Goal: Task Accomplishment & Management: Complete application form

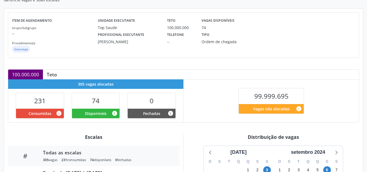
scroll to position [136, 0]
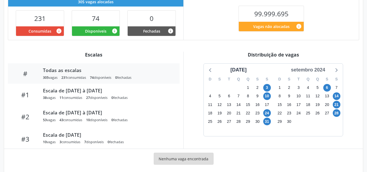
click at [324, 71] on div "setembro 2024" at bounding box center [308, 69] width 39 height 7
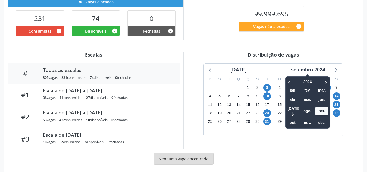
click at [329, 83] on div "2024 jan. fev. mar. abr. mai. jun. jul. ago. set. out. nov. dez." at bounding box center [307, 102] width 45 height 52
click at [323, 82] on icon at bounding box center [324, 82] width 5 height 7
click at [323, 108] on span "set." at bounding box center [321, 111] width 13 height 8
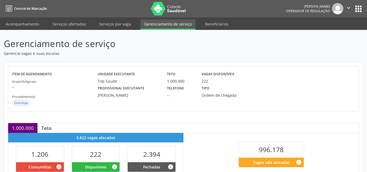
scroll to position [115, 0]
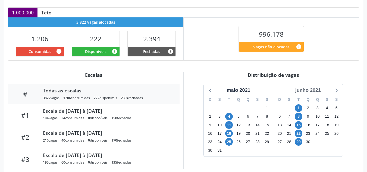
click at [316, 91] on div "junho 2021" at bounding box center [308, 90] width 30 height 7
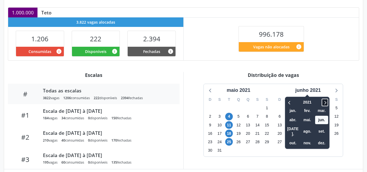
click at [326, 101] on icon at bounding box center [324, 102] width 5 height 7
click at [321, 129] on span "set." at bounding box center [321, 131] width 13 height 8
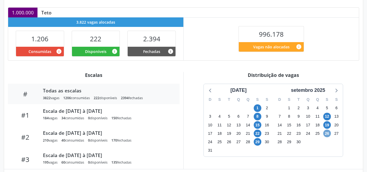
click at [324, 133] on span "26" at bounding box center [327, 133] width 8 height 8
click at [325, 134] on span "26" at bounding box center [327, 133] width 8 height 8
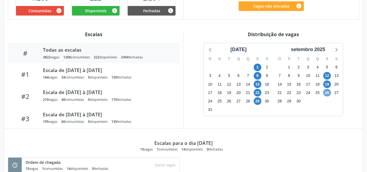
scroll to position [147, 0]
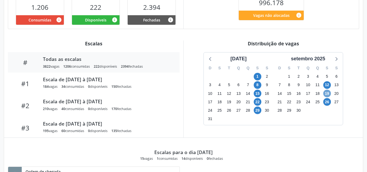
click at [327, 93] on span "19" at bounding box center [327, 94] width 8 height 8
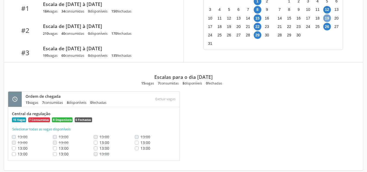
scroll to position [228, 0]
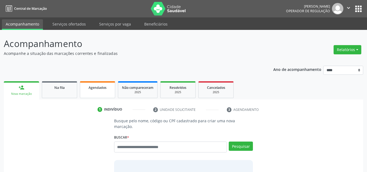
drag, startPoint x: 97, startPoint y: 89, endPoint x: 94, endPoint y: 82, distance: 7.9
click at [97, 89] on span "Agendados" at bounding box center [97, 87] width 18 height 5
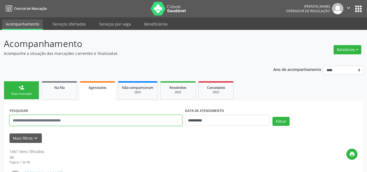
click at [52, 118] on input "text" at bounding box center [96, 120] width 173 height 11
paste input "**********"
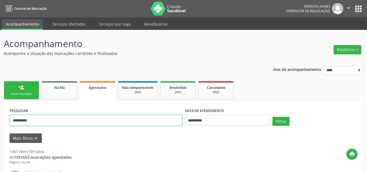
type input "**********"
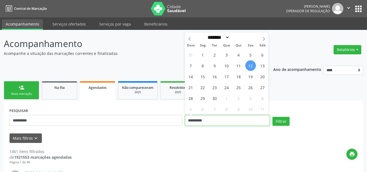
click at [212, 120] on input "**********" at bounding box center [227, 120] width 85 height 11
click at [202, 55] on span "1" at bounding box center [202, 54] width 11 height 11
type input "**********"
click at [262, 38] on icon at bounding box center [264, 39] width 4 height 4
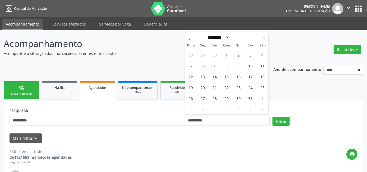
select select "**"
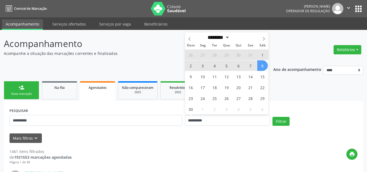
click at [260, 71] on span "8" at bounding box center [262, 65] width 11 height 11
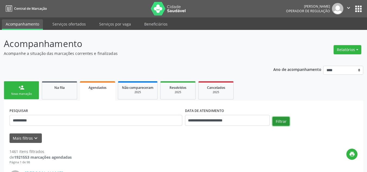
drag, startPoint x: 282, startPoint y: 122, endPoint x: 264, endPoint y: 119, distance: 18.4
click at [281, 122] on button "Filtrar" at bounding box center [280, 121] width 17 height 9
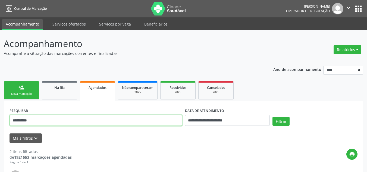
paste input "text"
drag, startPoint x: 44, startPoint y: 122, endPoint x: 0, endPoint y: 124, distance: 44.3
type input "**********"
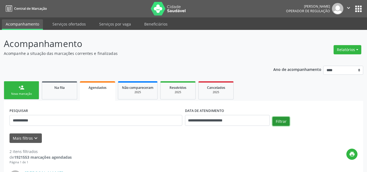
click at [283, 118] on button "Filtrar" at bounding box center [280, 121] width 17 height 9
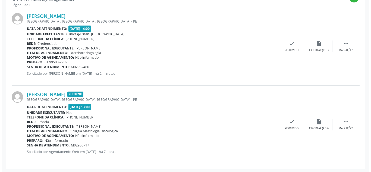
scroll to position [158, 0]
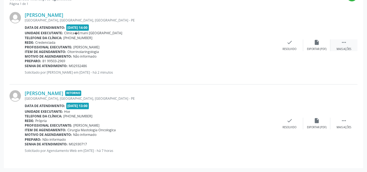
click at [342, 41] on icon "" at bounding box center [344, 42] width 6 height 6
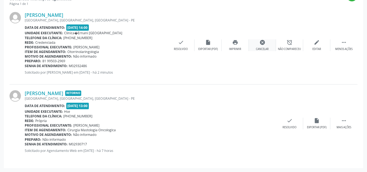
click at [263, 42] on icon "cancel" at bounding box center [262, 42] width 6 height 6
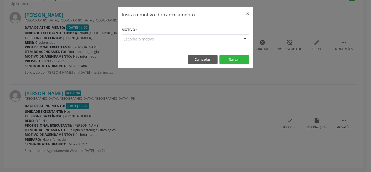
drag, startPoint x: 185, startPoint y: 36, endPoint x: 175, endPoint y: 36, distance: 9.8
click at [184, 36] on div "Escolha o motivo" at bounding box center [186, 38] width 128 height 9
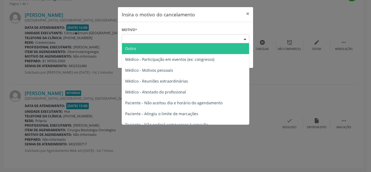
drag, startPoint x: 147, startPoint y: 49, endPoint x: 145, endPoint y: 53, distance: 4.1
click at [147, 49] on span "Outro" at bounding box center [185, 48] width 127 height 11
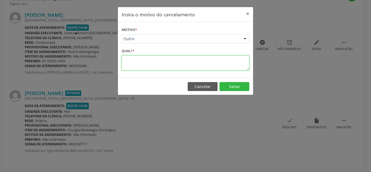
click at [142, 60] on textarea at bounding box center [186, 62] width 128 height 15
paste textarea "**********"
type textarea "**********"
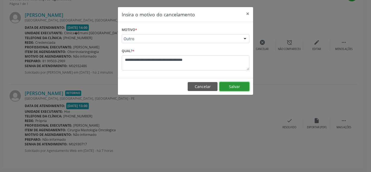
click at [237, 88] on button "Salvar" at bounding box center [234, 86] width 30 height 9
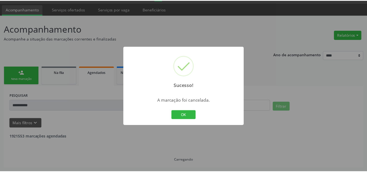
scroll to position [15, 0]
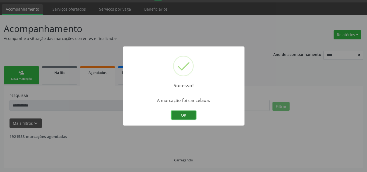
click at [187, 114] on button "OK" at bounding box center [183, 114] width 24 height 9
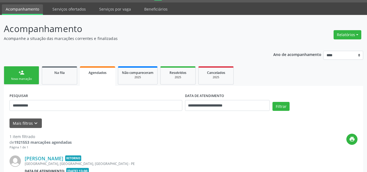
scroll to position [80, 0]
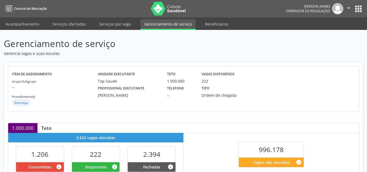
scroll to position [115, 0]
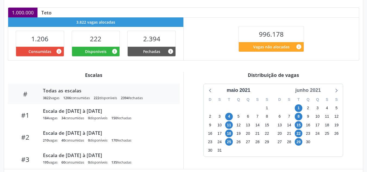
click at [312, 90] on div "junho 2021" at bounding box center [308, 90] width 30 height 7
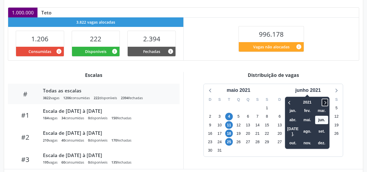
click at [326, 102] on icon at bounding box center [325, 103] width 2 height 4
click at [297, 139] on span "out." at bounding box center [292, 143] width 13 height 8
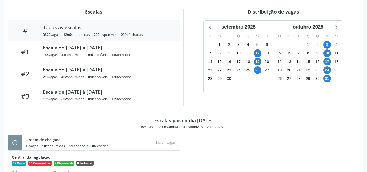
scroll to position [197, 0]
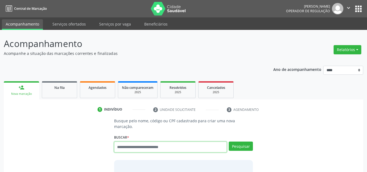
scroll to position [9, 0]
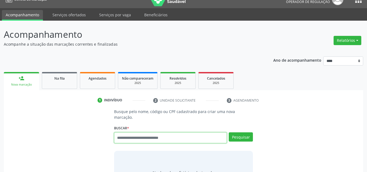
click at [139, 132] on input "text" at bounding box center [170, 137] width 113 height 11
click at [158, 134] on input "text" at bounding box center [170, 137] width 113 height 11
paste input "**********"
type input "**********"
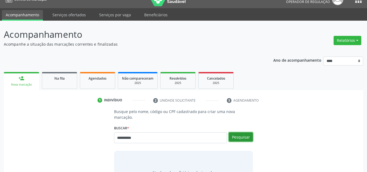
drag, startPoint x: 232, startPoint y: 133, endPoint x: 220, endPoint y: 131, distance: 12.9
click at [232, 132] on button "Pesquisar" at bounding box center [241, 136] width 24 height 9
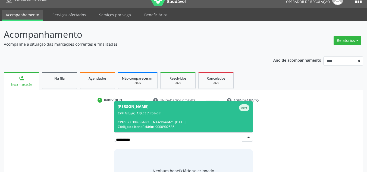
click at [164, 113] on span "Arlinda Maria da Silva dos Santos Ativo CPF Titular: 179.117.454-04 CPF: 077.30…" at bounding box center [183, 116] width 138 height 31
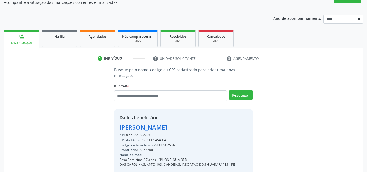
scroll to position [91, 0]
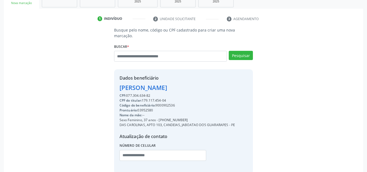
drag, startPoint x: 170, startPoint y: 94, endPoint x: 142, endPoint y: 95, distance: 27.7
click at [142, 98] on div "CPF do titular: 179.117.454-04" at bounding box center [176, 100] width 115 height 5
copy div "179.117.454-04"
click at [151, 53] on input "text" at bounding box center [170, 56] width 113 height 11
paste input "**********"
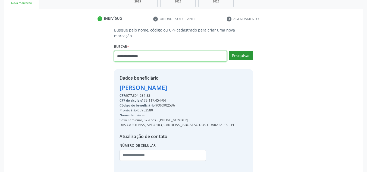
type input "**********"
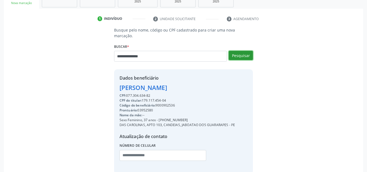
click at [242, 51] on button "Pesquisar" at bounding box center [241, 55] width 24 height 9
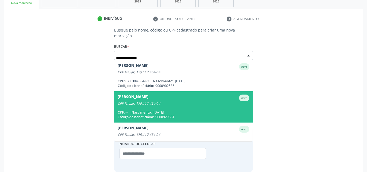
click at [160, 101] on div "CPF Titular: 179.117.454-04" at bounding box center [184, 103] width 132 height 4
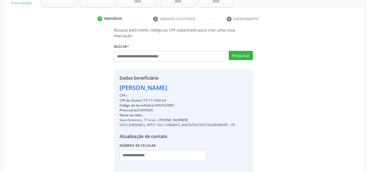
drag, startPoint x: 188, startPoint y: 114, endPoint x: 160, endPoint y: 113, distance: 27.7
click at [160, 118] on div "Sexo Feminino, 17 anos - (81) 99501-0391" at bounding box center [176, 120] width 115 height 5
copy div "81) 99501-0391"
click at [158, 152] on input "text" at bounding box center [162, 155] width 87 height 11
paste input "**********"
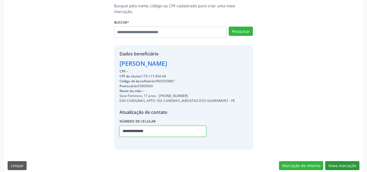
type input "**********"
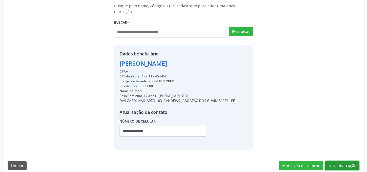
drag, startPoint x: 348, startPoint y: 159, endPoint x: 202, endPoint y: 118, distance: 151.9
click at [347, 161] on button "Nova marcação" at bounding box center [342, 165] width 34 height 9
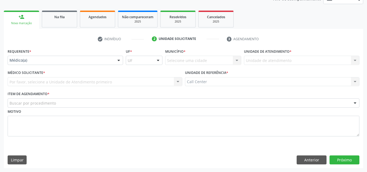
scroll to position [71, 0]
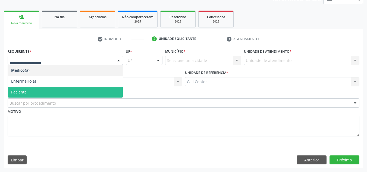
click at [37, 90] on span "Paciente" at bounding box center [65, 92] width 115 height 11
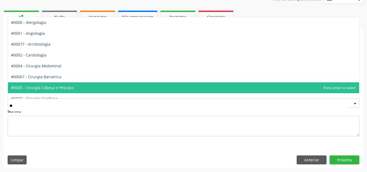
type input "***"
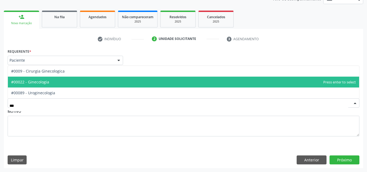
drag, startPoint x: 77, startPoint y: 83, endPoint x: 282, endPoint y: 147, distance: 215.1
click at [78, 82] on span "#00022 - Ginecologia" at bounding box center [183, 82] width 351 height 11
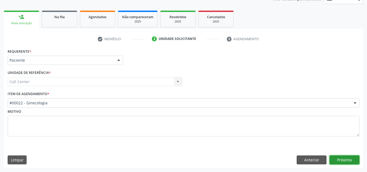
drag, startPoint x: 341, startPoint y: 160, endPoint x: 337, endPoint y: 158, distance: 3.9
click at [337, 158] on button "Próximo" at bounding box center [344, 159] width 30 height 9
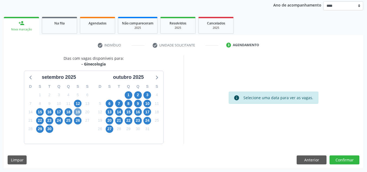
click at [77, 112] on span "19" at bounding box center [78, 112] width 8 height 8
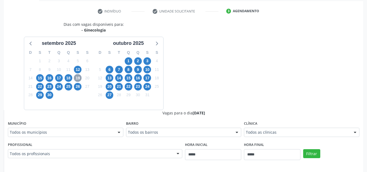
scroll to position [146, 0]
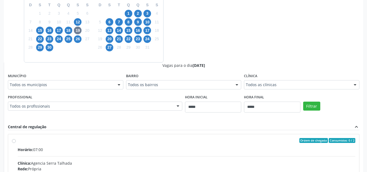
click at [268, 82] on div "Todos as clínicas" at bounding box center [301, 84] width 115 height 9
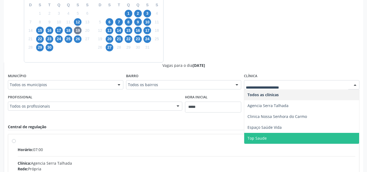
drag, startPoint x: 270, startPoint y: 134, endPoint x: 305, endPoint y: 114, distance: 40.6
click at [270, 134] on span "Top Saude" at bounding box center [301, 138] width 115 height 11
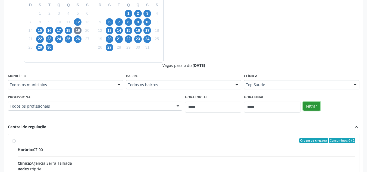
click at [314, 107] on button "Filtrar" at bounding box center [311, 106] width 17 height 9
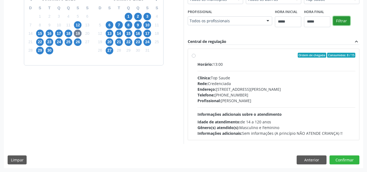
scroll to position [143, 0]
click at [246, 76] on div "Clínica: Top Saude" at bounding box center [276, 78] width 158 height 6
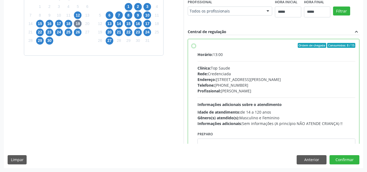
scroll to position [27, 0]
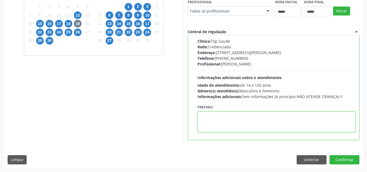
click at [197, 118] on textarea at bounding box center [276, 122] width 158 height 21
paste textarea "**********"
type textarea "**********"
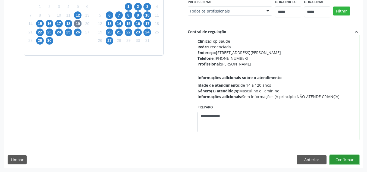
drag, startPoint x: 337, startPoint y: 157, endPoint x: 329, endPoint y: 154, distance: 9.3
click at [337, 157] on button "Confirmar" at bounding box center [344, 159] width 30 height 9
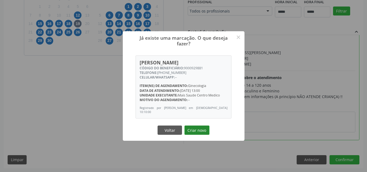
click at [197, 130] on button "Criar novo" at bounding box center [196, 129] width 25 height 9
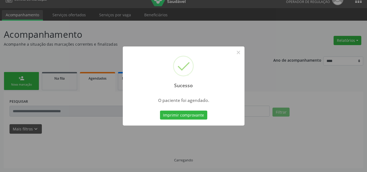
scroll to position [9, 0]
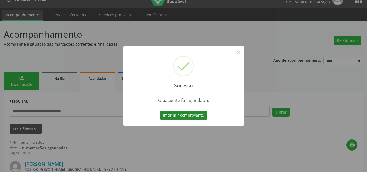
click at [181, 112] on button "Imprimir comprovante" at bounding box center [183, 114] width 47 height 9
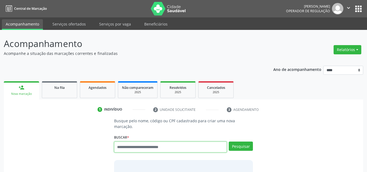
scroll to position [9, 0]
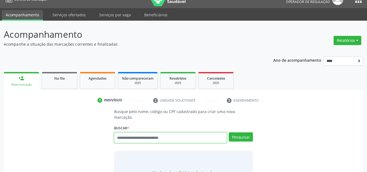
click at [139, 134] on input "text" at bounding box center [170, 137] width 113 height 11
paste input "**********"
type input "**********"
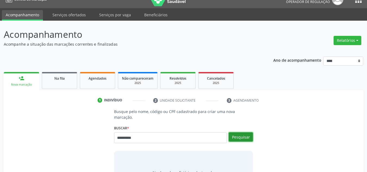
click at [244, 132] on button "Pesquisar" at bounding box center [241, 136] width 24 height 9
type input "**********"
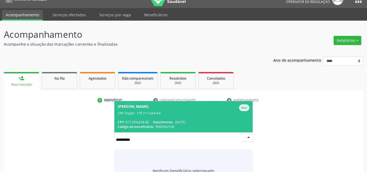
click at [204, 104] on div "[PERSON_NAME]" at bounding box center [184, 107] width 132 height 7
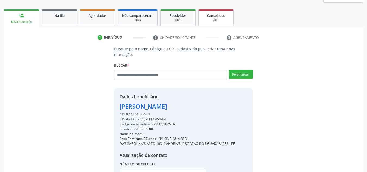
scroll to position [115, 0]
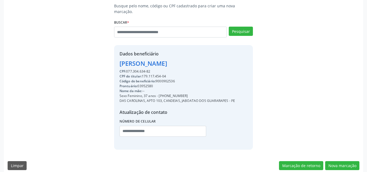
drag, startPoint x: 193, startPoint y: 90, endPoint x: 157, endPoint y: 91, distance: 36.4
click at [157, 93] on div "Sexo Feminino, 37 anos - (81) 99503-0391" at bounding box center [176, 95] width 115 height 5
copy div "- (81) 99503-0391"
paste input "**********"
click at [154, 126] on input "text" at bounding box center [162, 131] width 87 height 11
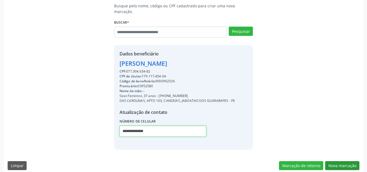
type input "**********"
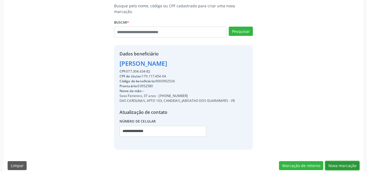
drag, startPoint x: 345, startPoint y: 158, endPoint x: 160, endPoint y: 110, distance: 190.3
click at [340, 161] on button "Nova marcação" at bounding box center [342, 165] width 34 height 9
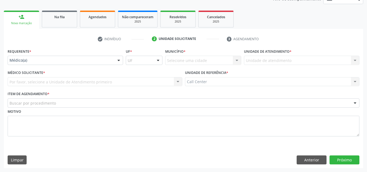
scroll to position [71, 0]
drag, startPoint x: 44, startPoint y: 60, endPoint x: 24, endPoint y: 75, distance: 25.6
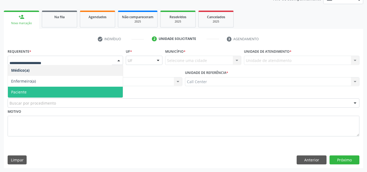
click at [30, 91] on span "Paciente" at bounding box center [65, 92] width 115 height 11
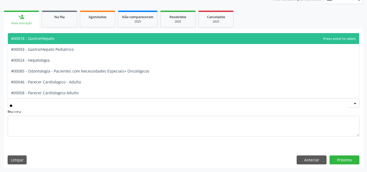
type input "*"
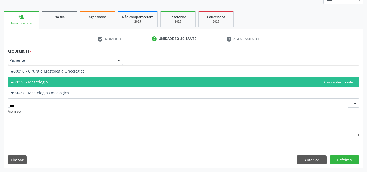
click at [53, 83] on span "#00026 - Mastologia" at bounding box center [183, 82] width 351 height 11
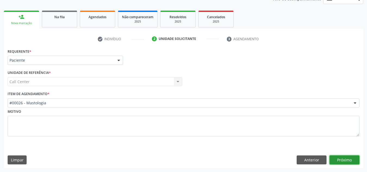
click at [346, 161] on button "Próximo" at bounding box center [344, 159] width 30 height 9
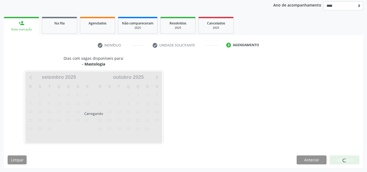
scroll to position [64, 0]
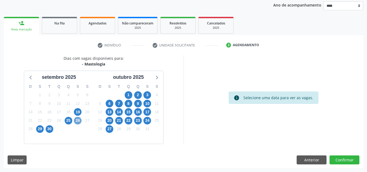
click at [79, 119] on span "26" at bounding box center [78, 121] width 8 height 8
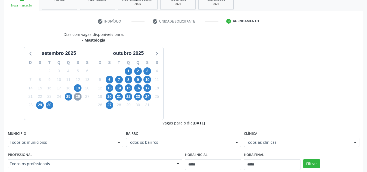
scroll to position [119, 0]
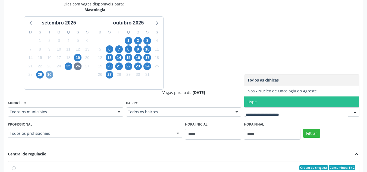
drag, startPoint x: 51, startPoint y: 75, endPoint x: 162, endPoint y: 69, distance: 110.9
click at [51, 74] on span "30" at bounding box center [50, 75] width 8 height 8
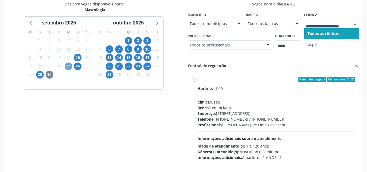
click at [67, 67] on span "25" at bounding box center [69, 66] width 8 height 8
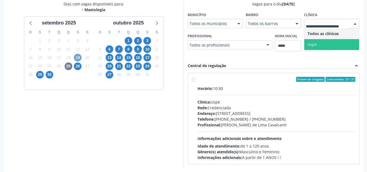
drag, startPoint x: 78, startPoint y: 56, endPoint x: 179, endPoint y: 50, distance: 101.9
click at [78, 56] on span "19" at bounding box center [78, 58] width 8 height 8
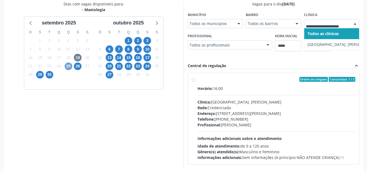
drag, startPoint x: 68, startPoint y: 66, endPoint x: 141, endPoint y: 59, distance: 72.6
click at [71, 64] on span "25" at bounding box center [69, 66] width 8 height 8
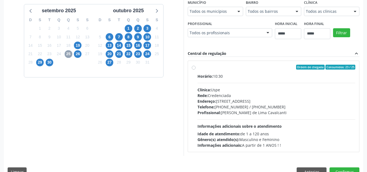
scroll to position [143, 0]
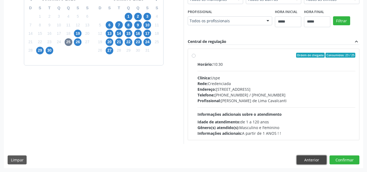
drag, startPoint x: 320, startPoint y: 159, endPoint x: 245, endPoint y: 137, distance: 78.1
click at [319, 159] on button "Anterior" at bounding box center [311, 159] width 30 height 9
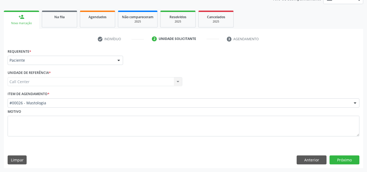
scroll to position [71, 0]
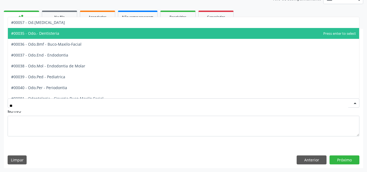
click at [146, 36] on span "#00035 - Odo.- Dentisteria" at bounding box center [183, 33] width 351 height 11
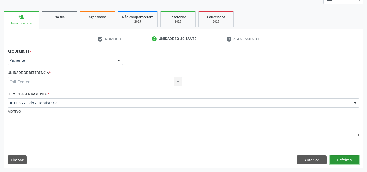
click at [332, 157] on button "Próximo" at bounding box center [344, 159] width 30 height 9
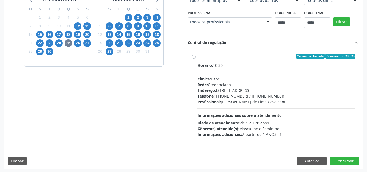
scroll to position [143, 0]
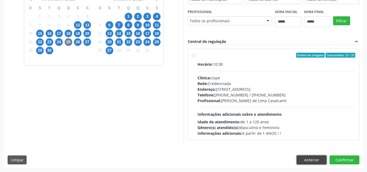
click at [311, 157] on button "Anterior" at bounding box center [311, 159] width 30 height 9
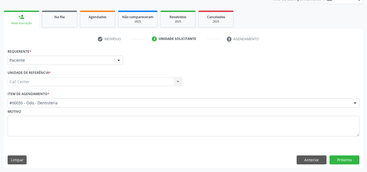
scroll to position [71, 0]
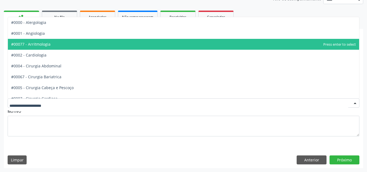
click at [112, 106] on div at bounding box center [184, 102] width 352 height 9
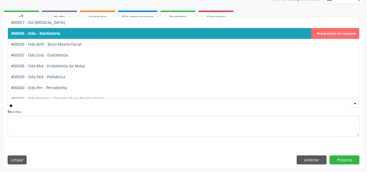
click at [66, 37] on span "#00035 - Odo.- Dentisteria" at bounding box center [183, 33] width 351 height 11
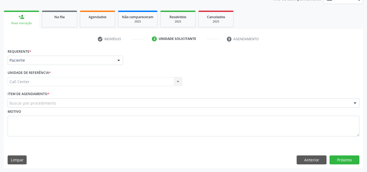
drag, startPoint x: 37, startPoint y: 101, endPoint x: 41, endPoint y: 100, distance: 4.0
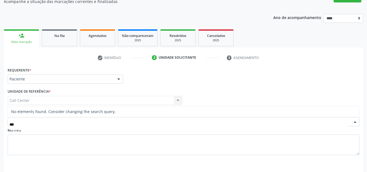
scroll to position [43, 0]
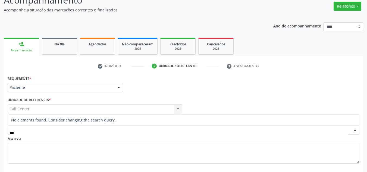
type input "**"
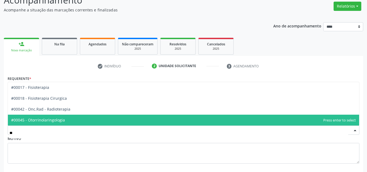
click at [58, 120] on span "#00045 - Otorrinolaringologia" at bounding box center [38, 119] width 54 height 5
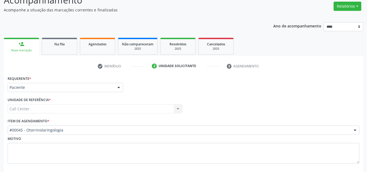
scroll to position [71, 0]
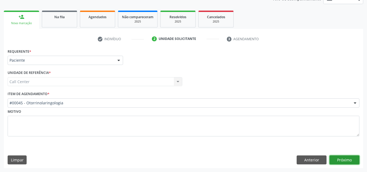
click at [339, 157] on button "Próximo" at bounding box center [344, 159] width 30 height 9
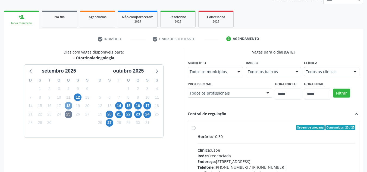
drag, startPoint x: 67, startPoint y: 107, endPoint x: 134, endPoint y: 103, distance: 66.3
click at [70, 105] on span "18" at bounding box center [69, 106] width 8 height 8
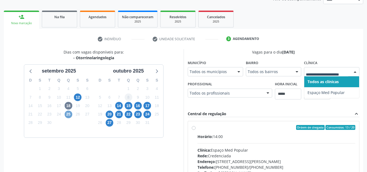
drag, startPoint x: 70, startPoint y: 115, endPoint x: 127, endPoint y: 100, distance: 58.9
click at [72, 113] on span "25" at bounding box center [69, 114] width 8 height 8
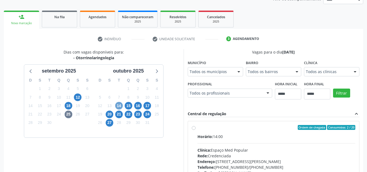
drag, startPoint x: 118, startPoint y: 106, endPoint x: 189, endPoint y: 98, distance: 71.3
click at [121, 104] on span "14" at bounding box center [119, 106] width 8 height 8
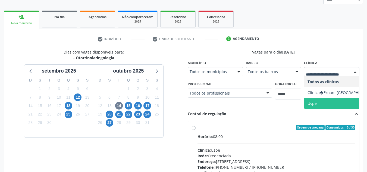
click at [324, 103] on span "Uspe" at bounding box center [341, 103] width 74 height 11
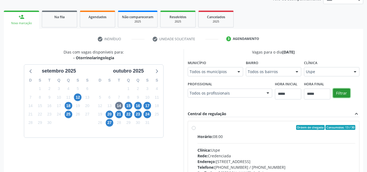
click at [343, 91] on button "Filtrar" at bounding box center [341, 92] width 17 height 9
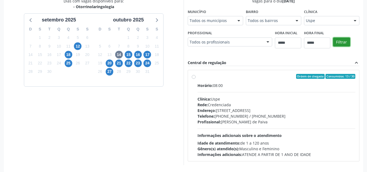
scroll to position [116, 0]
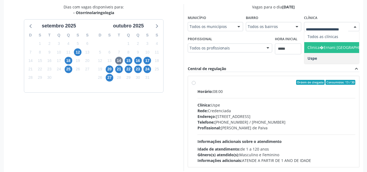
drag, startPoint x: 330, startPoint y: 47, endPoint x: 338, endPoint y: 44, distance: 8.2
click at [332, 47] on span "Clinica�Ernani Bergamo" at bounding box center [340, 47] width 67 height 5
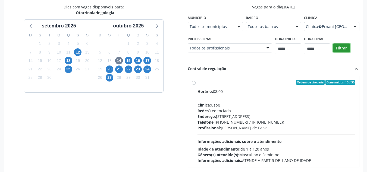
click at [341, 47] on button "Filtrar" at bounding box center [341, 47] width 17 height 9
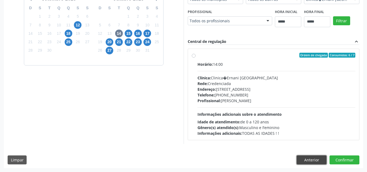
click at [311, 161] on button "Anterior" at bounding box center [311, 159] width 30 height 9
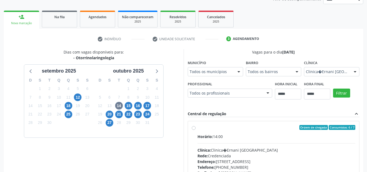
click at [0, 0] on button "Anterior" at bounding box center [0, 0] width 0 height 0
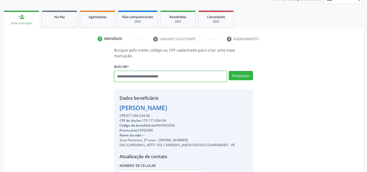
click at [154, 71] on input "text" at bounding box center [170, 76] width 113 height 11
type input "**********"
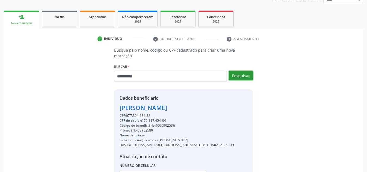
click at [238, 71] on button "Pesquisar" at bounding box center [241, 75] width 24 height 9
type input "**********"
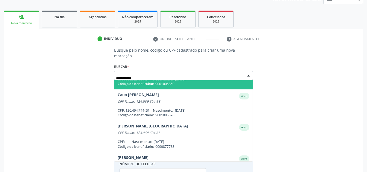
scroll to position [44, 0]
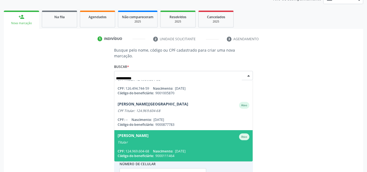
click at [155, 142] on span "Luzia Eufrazio Muniz Montenegro Ativo Titular CPF: 124.969.604-68 Nascimento: 2…" at bounding box center [183, 145] width 138 height 31
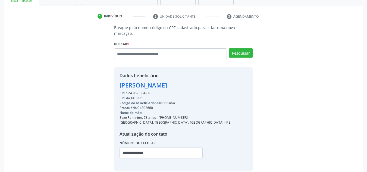
scroll to position [115, 0]
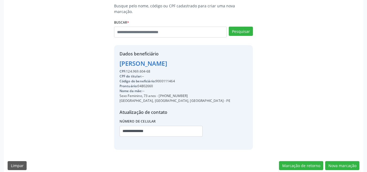
drag, startPoint x: 188, startPoint y: 90, endPoint x: 158, endPoint y: 91, distance: 29.9
click at [158, 93] on div "Sexo Feminino, 73 anos - (81) 99698-8612" at bounding box center [174, 95] width 111 height 5
copy div "(81) 99698-8612"
drag, startPoint x: 154, startPoint y: 128, endPoint x: 100, endPoint y: 128, distance: 53.2
click at [100, 128] on div "Busque pelo nome, código ou CPF cadastrado para criar uma nova marcação. Buscar…" at bounding box center [184, 76] width 352 height 146
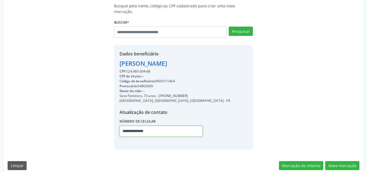
paste input "text"
type input "**********"
drag, startPoint x: 181, startPoint y: 74, endPoint x: 156, endPoint y: 74, distance: 24.4
click at [156, 79] on div "Código do beneficiário: 9000111464" at bounding box center [174, 81] width 111 height 5
copy div "9000111464"
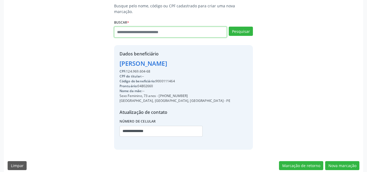
click at [165, 27] on input "text" at bounding box center [170, 32] width 113 height 11
paste input "**********"
type input "**********"
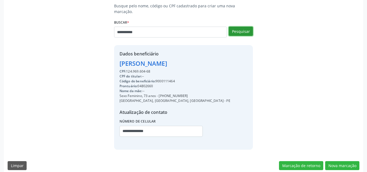
drag, startPoint x: 235, startPoint y: 24, endPoint x: 230, endPoint y: 24, distance: 5.2
click at [235, 27] on button "Pesquisar" at bounding box center [241, 31] width 24 height 9
type input "**********"
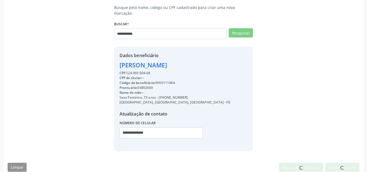
scroll to position [0, 0]
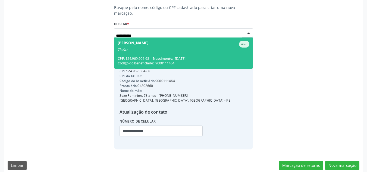
click at [197, 49] on span "Luzia Eufrazio Muniz Montenegro Ativo Titular CPF: 124.969.604-68 Nascimento: 2…" at bounding box center [183, 52] width 138 height 31
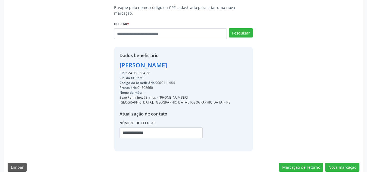
drag, startPoint x: 185, startPoint y: 91, endPoint x: 158, endPoint y: 92, distance: 27.7
click at [158, 95] on div "Sexo Feminino, 73 anos - (81) 99698-8612" at bounding box center [174, 97] width 111 height 5
copy div "(81) 99698-8612"
drag, startPoint x: 338, startPoint y: 160, endPoint x: 129, endPoint y: 107, distance: 215.9
click at [326, 163] on button "Nova marcação" at bounding box center [342, 167] width 34 height 9
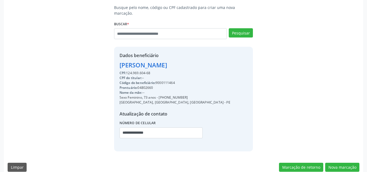
scroll to position [71, 0]
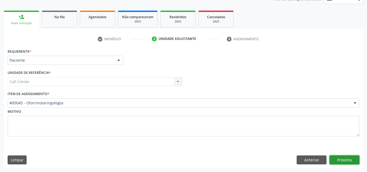
drag, startPoint x: 349, startPoint y: 158, endPoint x: 343, endPoint y: 156, distance: 6.3
click at [343, 156] on button "Próximo" at bounding box center [344, 159] width 30 height 9
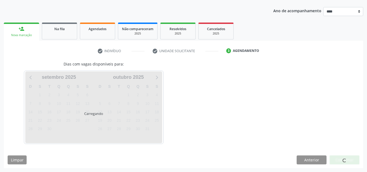
scroll to position [59, 0]
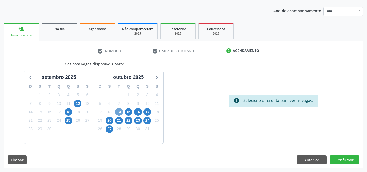
click at [119, 112] on span "14" at bounding box center [119, 112] width 8 height 8
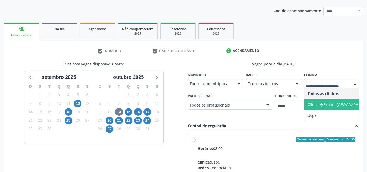
click at [327, 105] on span "Clinica�Ernani Bergamo" at bounding box center [340, 104] width 67 height 5
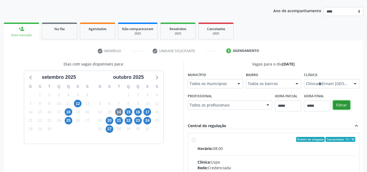
click at [343, 105] on button "Filtrar" at bounding box center [341, 104] width 17 height 9
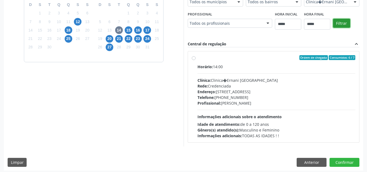
scroll to position [143, 0]
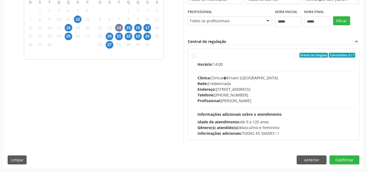
click at [195, 57] on div "Ordem de chegada Consumidos: 6 / 7 Horário: 14:00 Clínica: Clinica�Ernani Berga…" at bounding box center [274, 94] width 164 height 83
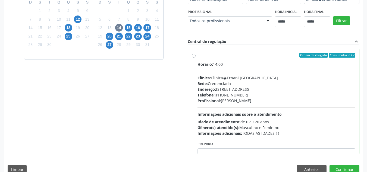
scroll to position [27, 0]
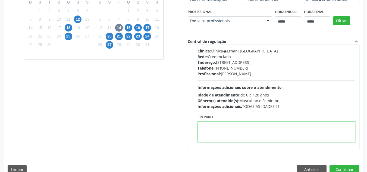
click at [220, 132] on textarea at bounding box center [276, 131] width 158 height 21
paste textarea "**********"
paste textarea
drag, startPoint x: 251, startPoint y: 130, endPoint x: 187, endPoint y: 128, distance: 64.1
click at [188, 129] on div "**********" at bounding box center [274, 86] width 172 height 128
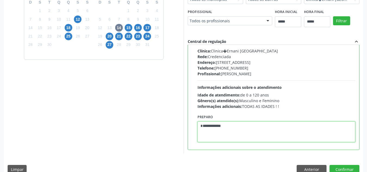
scroll to position [153, 0]
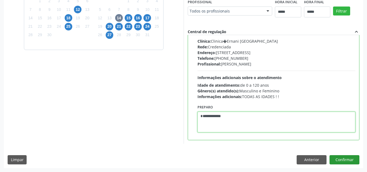
type textarea "**********"
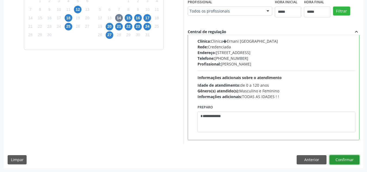
click at [344, 158] on button "Confirmar" at bounding box center [344, 159] width 30 height 9
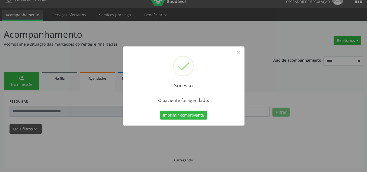
scroll to position [9, 0]
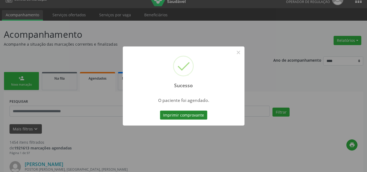
click at [186, 112] on button "Imprimir comprovante" at bounding box center [183, 114] width 47 height 9
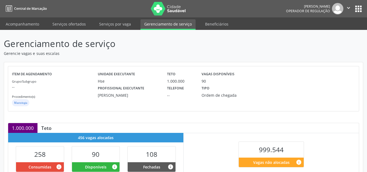
scroll to position [115, 0]
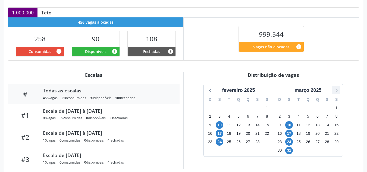
click at [336, 91] on icon at bounding box center [336, 90] width 2 height 4
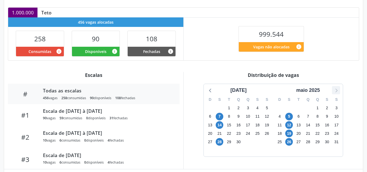
click at [336, 91] on icon at bounding box center [336, 90] width 2 height 4
click at [220, 142] on span "27" at bounding box center [220, 142] width 8 height 8
click at [222, 141] on span "27" at bounding box center [220, 142] width 8 height 8
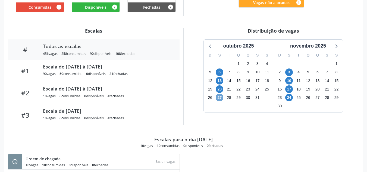
scroll to position [168, 0]
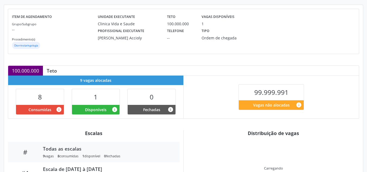
scroll to position [80, 0]
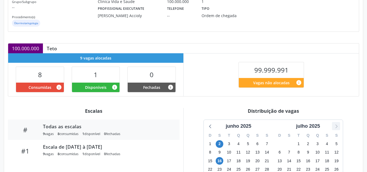
click at [334, 124] on icon at bounding box center [335, 125] width 7 height 7
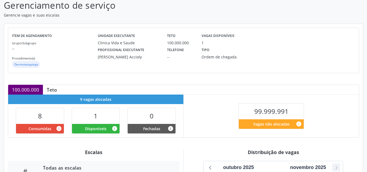
scroll to position [0, 0]
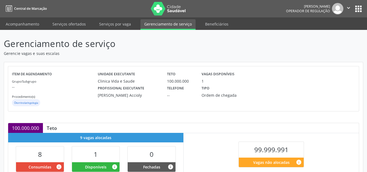
click at [355, 9] on button "apps" at bounding box center [358, 9] width 10 height 10
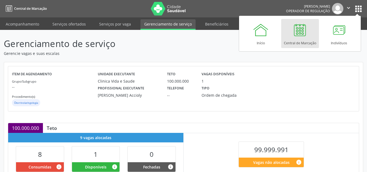
click at [338, 80] on div at bounding box center [326, 88] width 57 height 37
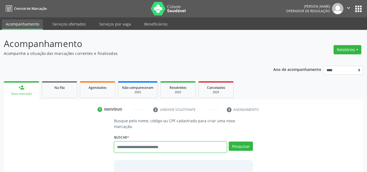
scroll to position [9, 0]
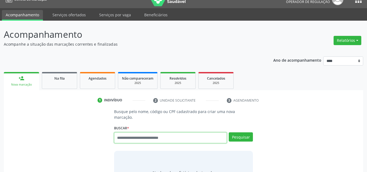
click at [140, 132] on input "text" at bounding box center [170, 137] width 113 height 11
paste input "**********"
type input "**********"
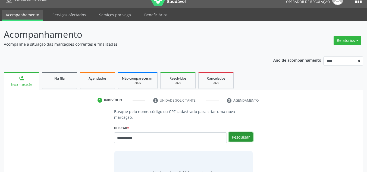
click at [243, 132] on button "Pesquisar" at bounding box center [241, 136] width 24 height 9
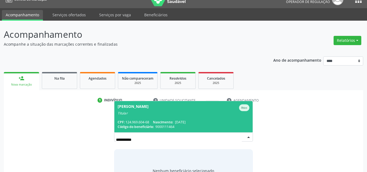
click at [184, 112] on span "[PERSON_NAME] Montenegro Ativo Titular CPF: 124.969.604-68 Nascimento: [DATE] C…" at bounding box center [183, 116] width 138 height 31
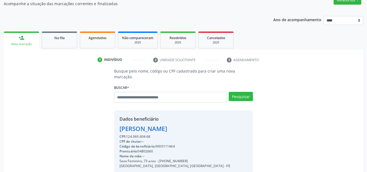
scroll to position [115, 0]
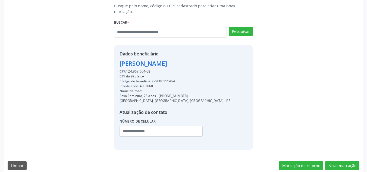
drag, startPoint x: 179, startPoint y: 75, endPoint x: 157, endPoint y: 76, distance: 21.8
click at [157, 79] on div "Código do beneficiário: 9000111464" at bounding box center [174, 81] width 111 height 5
click at [155, 69] on div "CPF: 124.969.604-68" at bounding box center [174, 71] width 111 height 5
drag, startPoint x: 153, startPoint y: 64, endPoint x: 128, endPoint y: 65, distance: 25.6
click at [128, 69] on div "CPF: 124.969.604-68" at bounding box center [174, 71] width 111 height 5
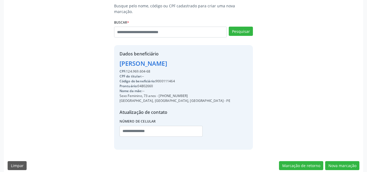
copy div "124.969.604-68"
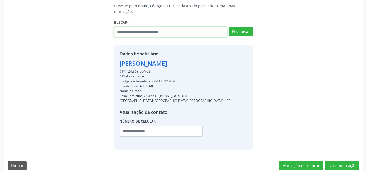
click at [131, 27] on input "text" at bounding box center [170, 32] width 113 height 11
paste input "**********"
type input "**********"
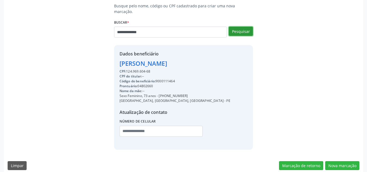
click at [233, 27] on button "Pesquisar" at bounding box center [241, 31] width 24 height 9
type input "**********"
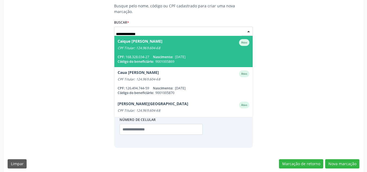
scroll to position [113, 0]
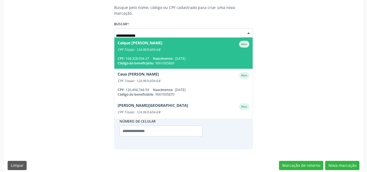
click at [175, 46] on span "Caique [PERSON_NAME] Ativo CPF Titular: 124.969.604-68 CPF: 168.328.034-27 Nasc…" at bounding box center [183, 52] width 138 height 31
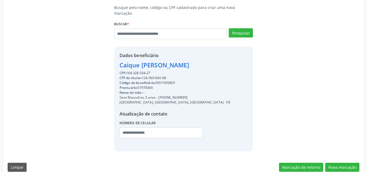
drag, startPoint x: 190, startPoint y: 90, endPoint x: 159, endPoint y: 91, distance: 31.2
click at [159, 95] on div "Sexo Masculino, 5 anos - [PHONE_NUMBER]" at bounding box center [174, 97] width 111 height 5
copy div "[PHONE_NUMBER]"
click at [154, 127] on input "text" at bounding box center [160, 132] width 83 height 11
paste input "**********"
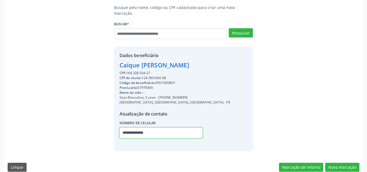
type input "**********"
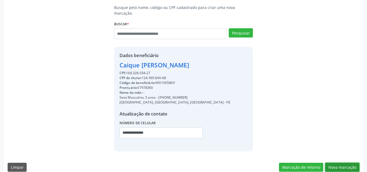
drag, startPoint x: 341, startPoint y: 159, endPoint x: 225, endPoint y: 131, distance: 119.4
click at [337, 163] on button "Nova marcação" at bounding box center [342, 167] width 34 height 9
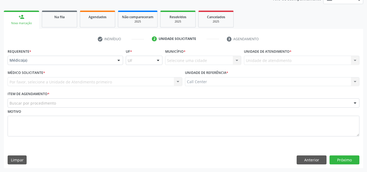
scroll to position [71, 0]
drag, startPoint x: 44, startPoint y: 62, endPoint x: 37, endPoint y: 85, distance: 23.6
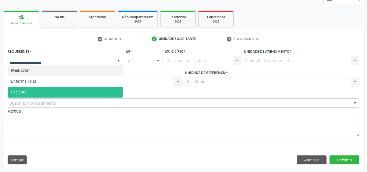
drag, startPoint x: 38, startPoint y: 90, endPoint x: 43, endPoint y: 99, distance: 10.0
click at [38, 91] on span "Paciente" at bounding box center [65, 92] width 115 height 11
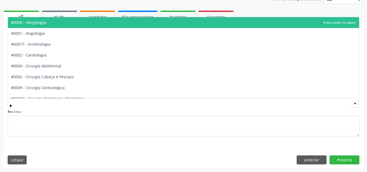
type input "**"
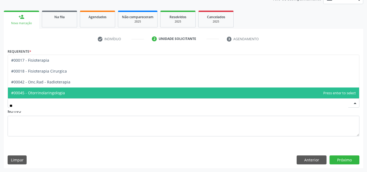
click at [43, 96] on span "#00045 - Otorrinolaringologia" at bounding box center [183, 92] width 351 height 11
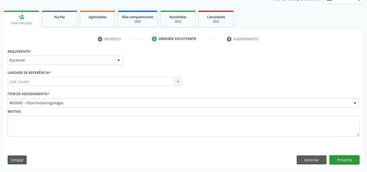
click at [343, 161] on button "Próximo" at bounding box center [344, 159] width 30 height 9
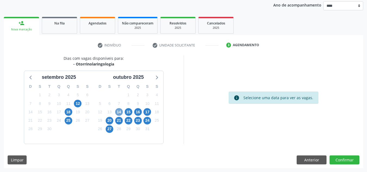
click at [116, 111] on span "14" at bounding box center [119, 112] width 8 height 8
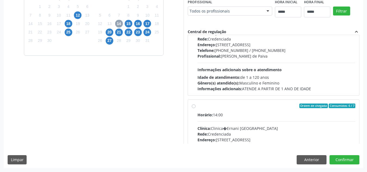
scroll to position [81, 0]
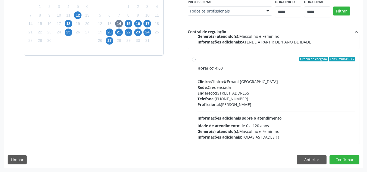
click at [197, 59] on div "Ordem de chegada Consumidos: 6 / 7 Horário: 14:00 Clínica: Clinica�Ernani [GEOG…" at bounding box center [274, 98] width 164 height 83
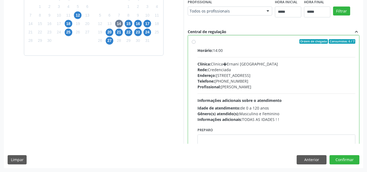
scroll to position [122, 0]
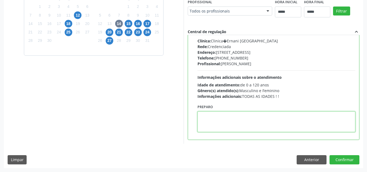
click at [246, 122] on textarea at bounding box center [276, 121] width 158 height 21
paste textarea "**********"
type textarea "**********"
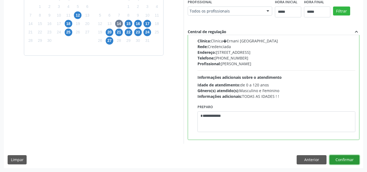
drag, startPoint x: 344, startPoint y: 159, endPoint x: 257, endPoint y: 120, distance: 95.8
click at [342, 156] on button "Confirmar" at bounding box center [344, 159] width 30 height 9
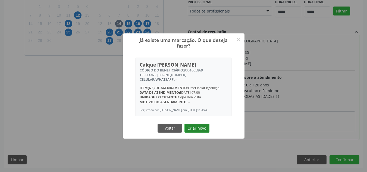
click at [200, 129] on button "Criar novo" at bounding box center [196, 128] width 25 height 9
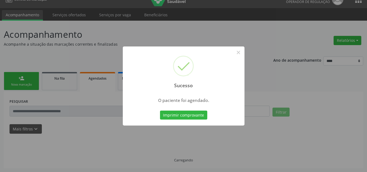
scroll to position [9, 0]
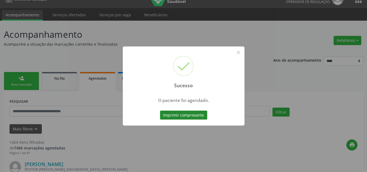
click at [197, 113] on button "Imprimir comprovante" at bounding box center [183, 114] width 47 height 9
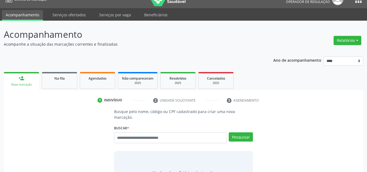
scroll to position [9, 0]
click at [151, 132] on input "text" at bounding box center [170, 137] width 113 height 11
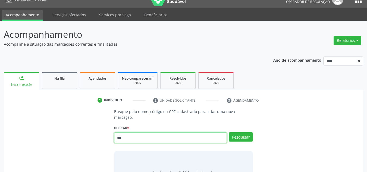
drag, startPoint x: 158, startPoint y: 132, endPoint x: 79, endPoint y: 132, distance: 79.0
click at [79, 132] on div "Busque pelo nome, código ou CPF cadastrado para criar uma nova marcação. Buscar…" at bounding box center [184, 152] width 352 height 86
type input "**********"
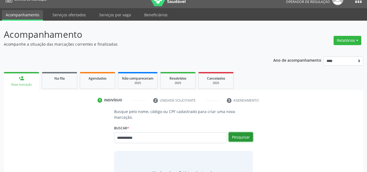
drag, startPoint x: 246, startPoint y: 130, endPoint x: 135, endPoint y: 116, distance: 111.1
click at [245, 132] on button "Pesquisar" at bounding box center [241, 136] width 24 height 9
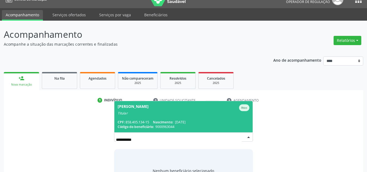
click at [159, 110] on span "Josefa Maria da Conceicao Ativo Titular CPF: 858.405.134-15 Nascimento: 28/06/1…" at bounding box center [183, 116] width 138 height 31
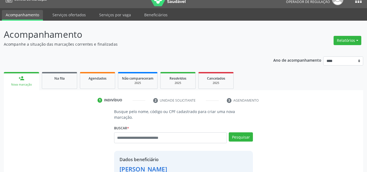
scroll to position [115, 0]
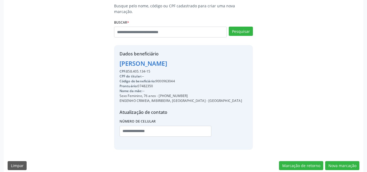
drag, startPoint x: 186, startPoint y: 89, endPoint x: 159, endPoint y: 90, distance: 26.6
click at [159, 93] on div "Sexo Feminino, 76 anos - (81) 98504-4283" at bounding box center [180, 95] width 122 height 5
copy div "(81) 98504-4283"
click at [153, 126] on input "text" at bounding box center [165, 131] width 92 height 11
paste input "**********"
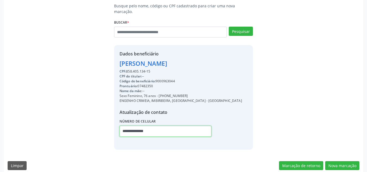
type input "**********"
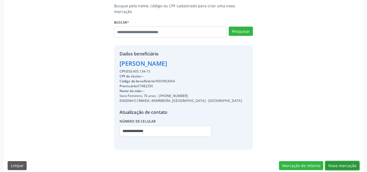
drag, startPoint x: 334, startPoint y: 160, endPoint x: 331, endPoint y: 159, distance: 3.1
click at [331, 161] on button "Nova marcação" at bounding box center [342, 165] width 34 height 9
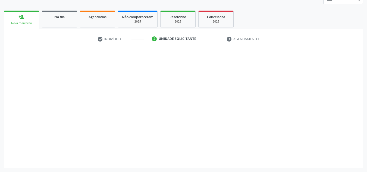
scroll to position [71, 0]
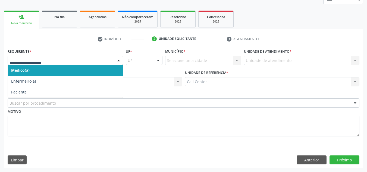
drag, startPoint x: 44, startPoint y: 61, endPoint x: 32, endPoint y: 86, distance: 27.6
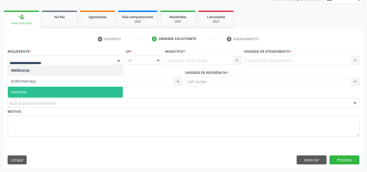
drag, startPoint x: 32, startPoint y: 91, endPoint x: 35, endPoint y: 100, distance: 9.8
click at [32, 92] on span "Paciente" at bounding box center [65, 92] width 115 height 11
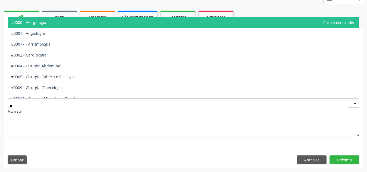
type input "***"
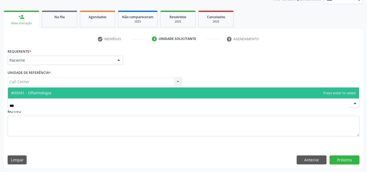
drag, startPoint x: 58, startPoint y: 97, endPoint x: 243, endPoint y: 137, distance: 189.4
click at [59, 97] on span "#00041 - Oftalmologia" at bounding box center [183, 92] width 351 height 11
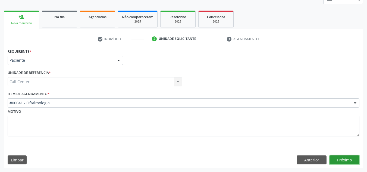
drag, startPoint x: 350, startPoint y: 161, endPoint x: 205, endPoint y: 100, distance: 156.8
click at [336, 154] on div "Requerente * Paciente Médico(a) Enfermeiro(a) Paciente Nenhum resultado encontr…" at bounding box center [183, 107] width 359 height 121
click at [351, 160] on button "Próximo" at bounding box center [344, 159] width 30 height 9
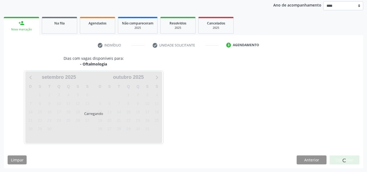
scroll to position [64, 0]
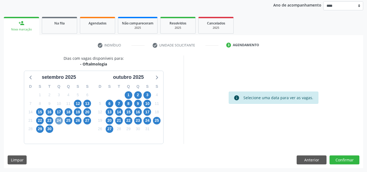
drag, startPoint x: 59, startPoint y: 121, endPoint x: 60, endPoint y: 118, distance: 3.0
click at [59, 119] on span "24" at bounding box center [59, 121] width 8 height 8
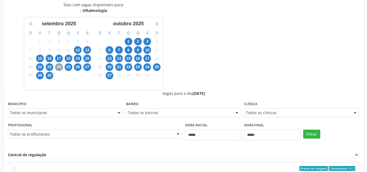
scroll to position [119, 0]
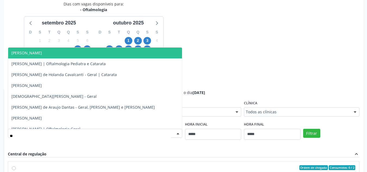
type input "***"
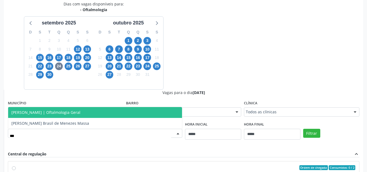
click at [145, 111] on span "[PERSON_NAME] | Oftalmologia Geral" at bounding box center [95, 112] width 174 height 11
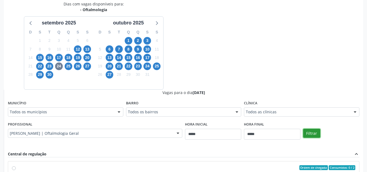
drag, startPoint x: 311, startPoint y: 132, endPoint x: 292, endPoint y: 123, distance: 21.9
click at [311, 132] on button "Filtrar" at bounding box center [311, 133] width 17 height 9
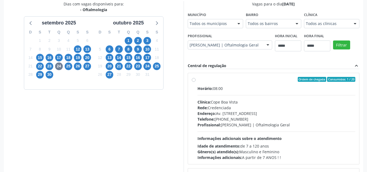
click at [229, 93] on div "Horário: 08:00 Clínica: Cope Boa Vista Rede: Credenciada Endereço: Av. Conde da…" at bounding box center [276, 123] width 158 height 75
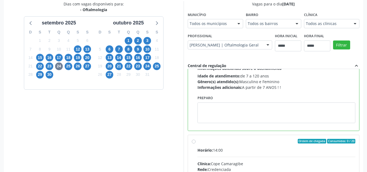
scroll to position [81, 0]
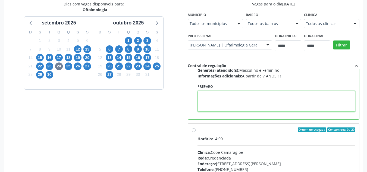
click at [232, 105] on textarea at bounding box center [276, 101] width 158 height 21
paste textarea "**********"
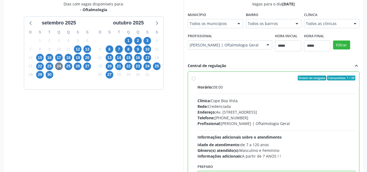
scroll to position [0, 0]
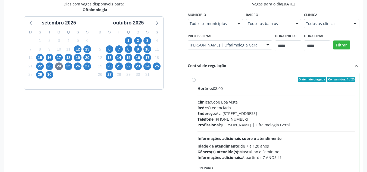
type textarea "**********"
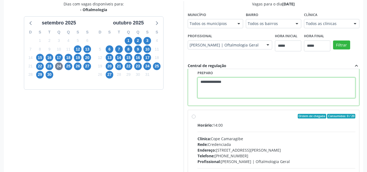
scroll to position [153, 0]
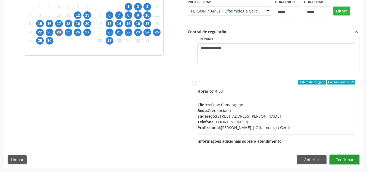
drag, startPoint x: 353, startPoint y: 157, endPoint x: 275, endPoint y: 121, distance: 85.7
click at [352, 156] on button "Confirmar" at bounding box center [344, 159] width 30 height 9
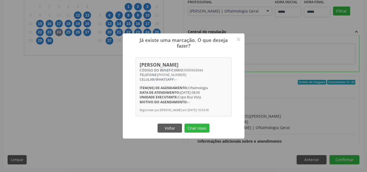
click at [202, 129] on button "Criar novo" at bounding box center [196, 128] width 25 height 9
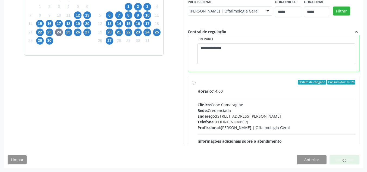
scroll to position [9, 0]
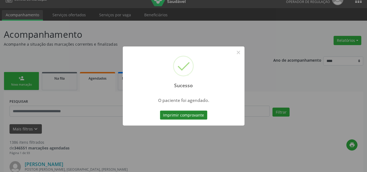
click at [192, 113] on button "Imprimir comprovante" at bounding box center [183, 114] width 47 height 9
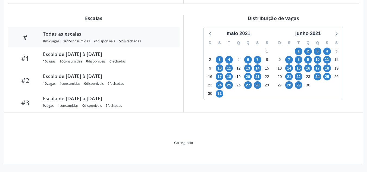
scroll to position [144, 0]
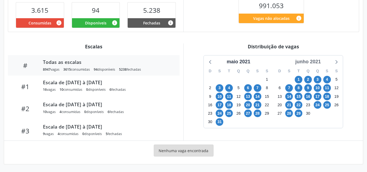
click at [318, 62] on div "junho 2021" at bounding box center [308, 61] width 30 height 7
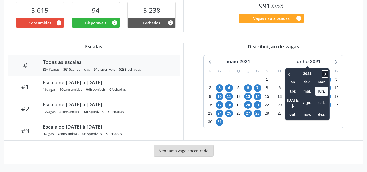
click at [325, 73] on icon at bounding box center [324, 74] width 5 height 7
drag, startPoint x: 323, startPoint y: 98, endPoint x: 323, endPoint y: 106, distance: 7.6
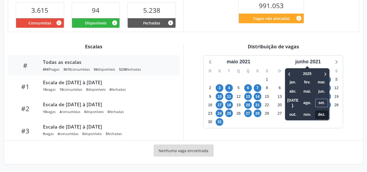
click at [322, 99] on span "set." at bounding box center [321, 103] width 13 height 8
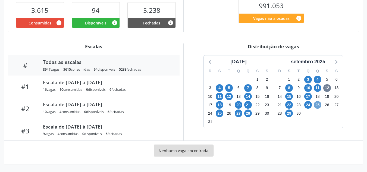
click at [319, 105] on span "25" at bounding box center [318, 105] width 8 height 8
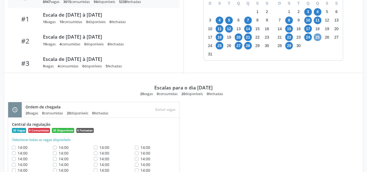
scroll to position [199, 0]
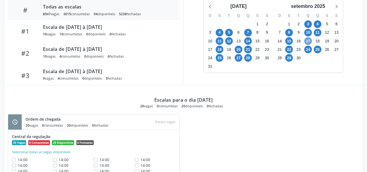
click at [309, 42] on span "17" at bounding box center [308, 41] width 8 height 8
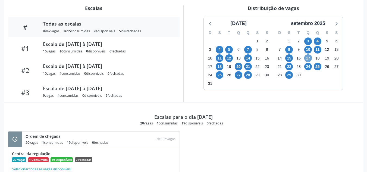
scroll to position [180, 0]
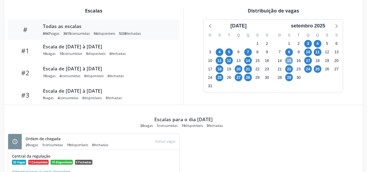
click at [289, 61] on span "15" at bounding box center [289, 61] width 8 height 8
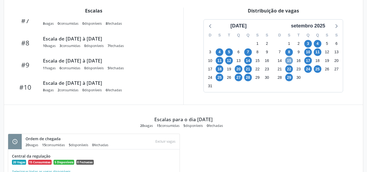
scroll to position [234, 0]
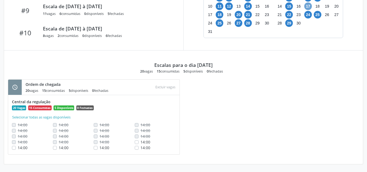
click at [308, 5] on span "17" at bounding box center [308, 6] width 8 height 8
click at [289, 15] on span "22" at bounding box center [289, 15] width 8 height 8
click at [308, 14] on span "24" at bounding box center [308, 15] width 8 height 8
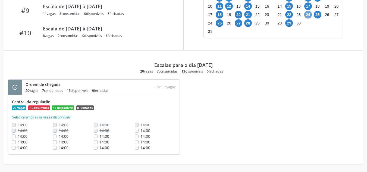
click at [308, 14] on span "24" at bounding box center [308, 15] width 8 height 8
click at [317, 13] on span "25" at bounding box center [318, 15] width 8 height 8
click at [309, 15] on span "24" at bounding box center [308, 15] width 8 height 8
